Goal: Task Accomplishment & Management: Manage account settings

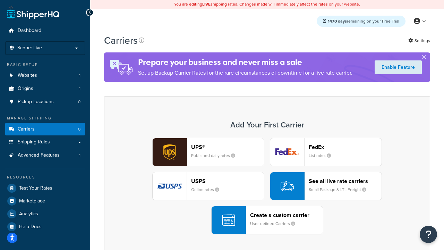
click at [267, 186] on div "UPS® Published daily rates FedEx List rates USPS Online rates See all live rate…" at bounding box center [266, 186] width 311 height 96
click at [345, 147] on header "FedEx" at bounding box center [345, 147] width 73 height 7
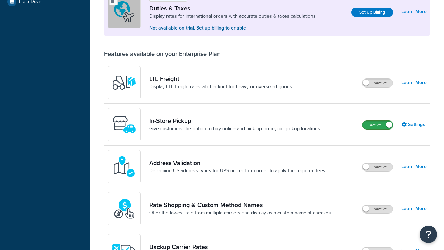
scroll to position [212, 0]
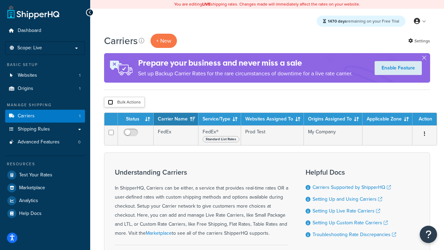
click at [110, 102] on input "checkbox" at bounding box center [110, 102] width 5 height 5
checkbox input "true"
click at [0, 0] on button "Delete" at bounding box center [0, 0] width 0 height 0
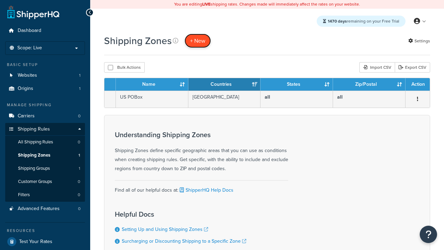
click at [198, 41] on span "+ New" at bounding box center [197, 41] width 15 height 8
click at [152, 85] on th "Name" at bounding box center [152, 84] width 72 height 12
click at [224, 85] on th "Countries" at bounding box center [224, 84] width 72 height 12
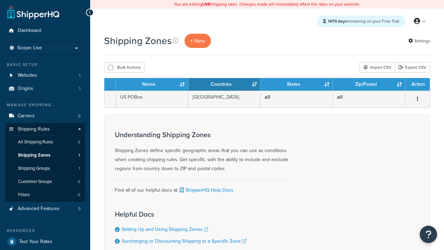
click at [297, 85] on th "States" at bounding box center [296, 84] width 72 height 12
click at [369, 85] on th "Zip/Postal" at bounding box center [369, 84] width 72 height 12
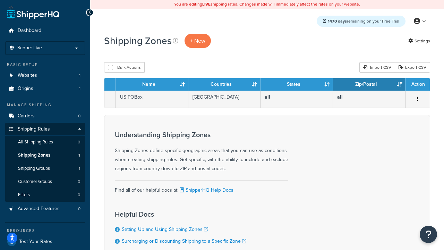
click at [369, 85] on th "Zip/Postal" at bounding box center [369, 84] width 72 height 12
click at [417, 85] on th "Action" at bounding box center [417, 84] width 24 height 12
click at [175, 41] on icon at bounding box center [176, 41] width 6 height 6
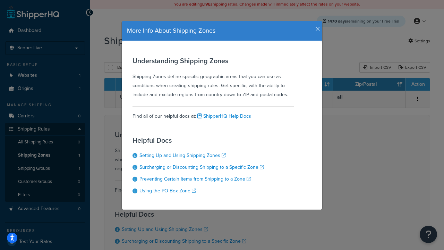
click at [316, 26] on icon "button" at bounding box center [317, 29] width 5 height 6
